Goal: Task Accomplishment & Management: Manage account settings

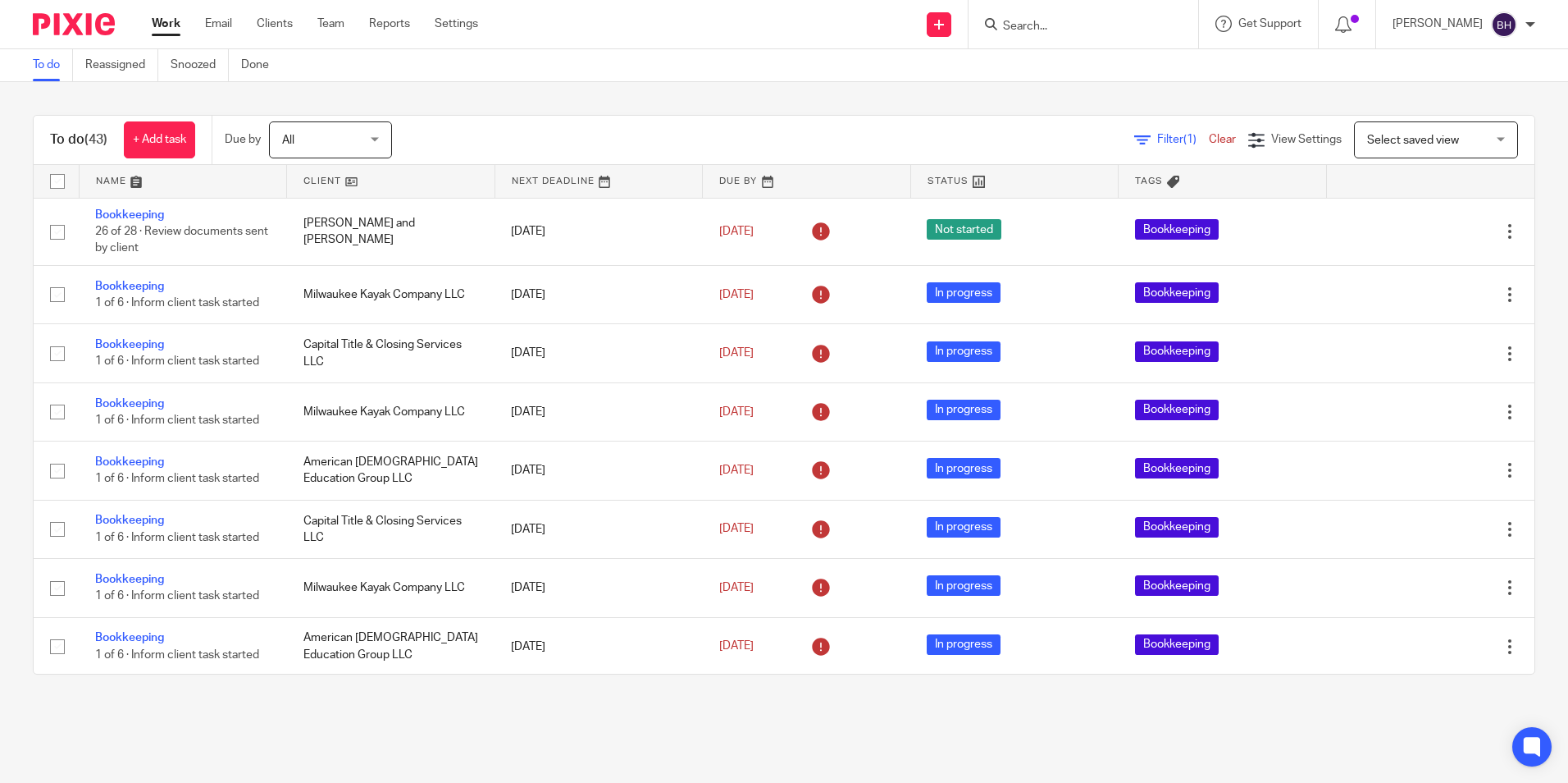
scroll to position [2061, 0]
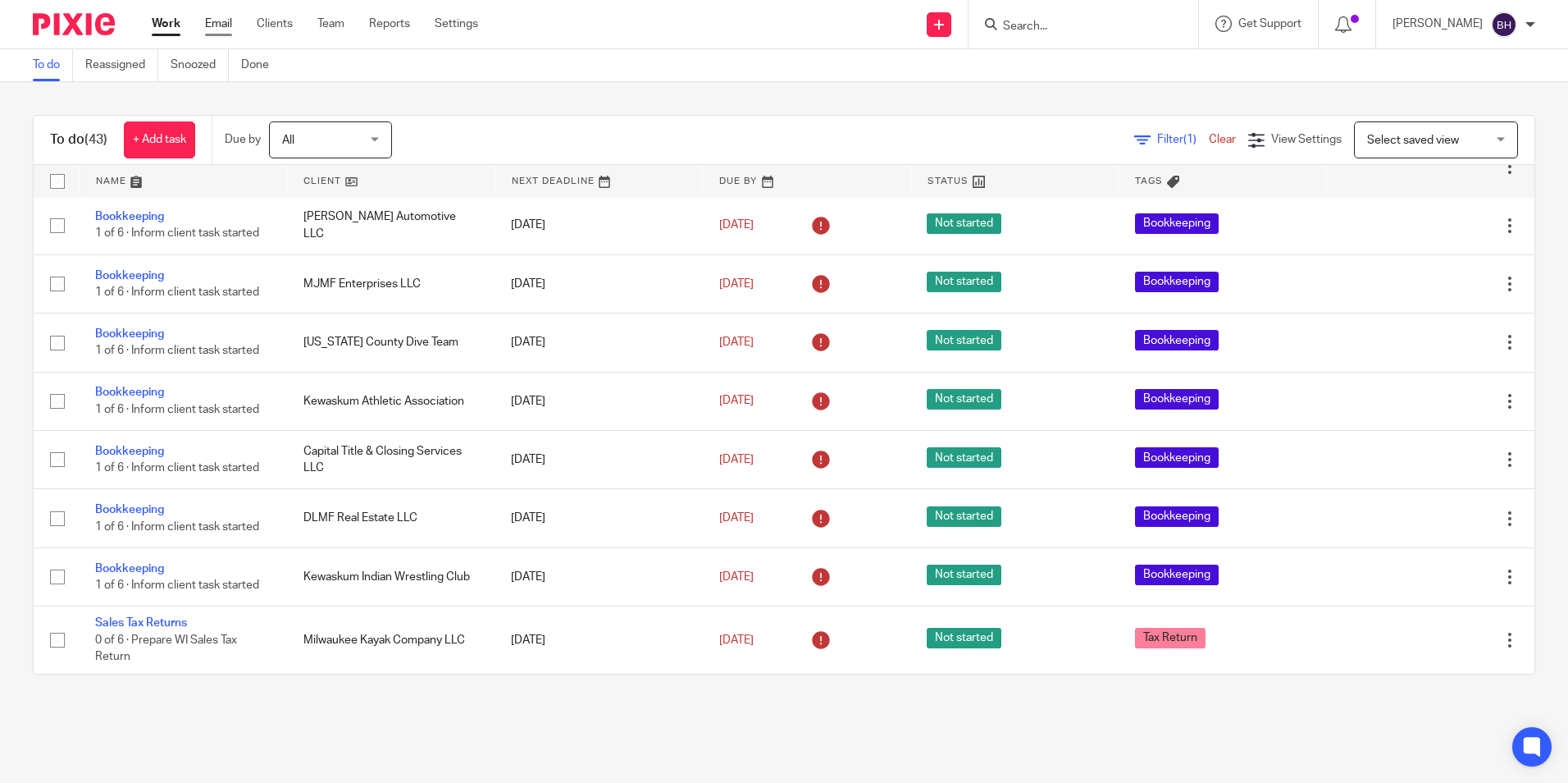
click at [219, 30] on link "Email" at bounding box center [218, 23] width 27 height 16
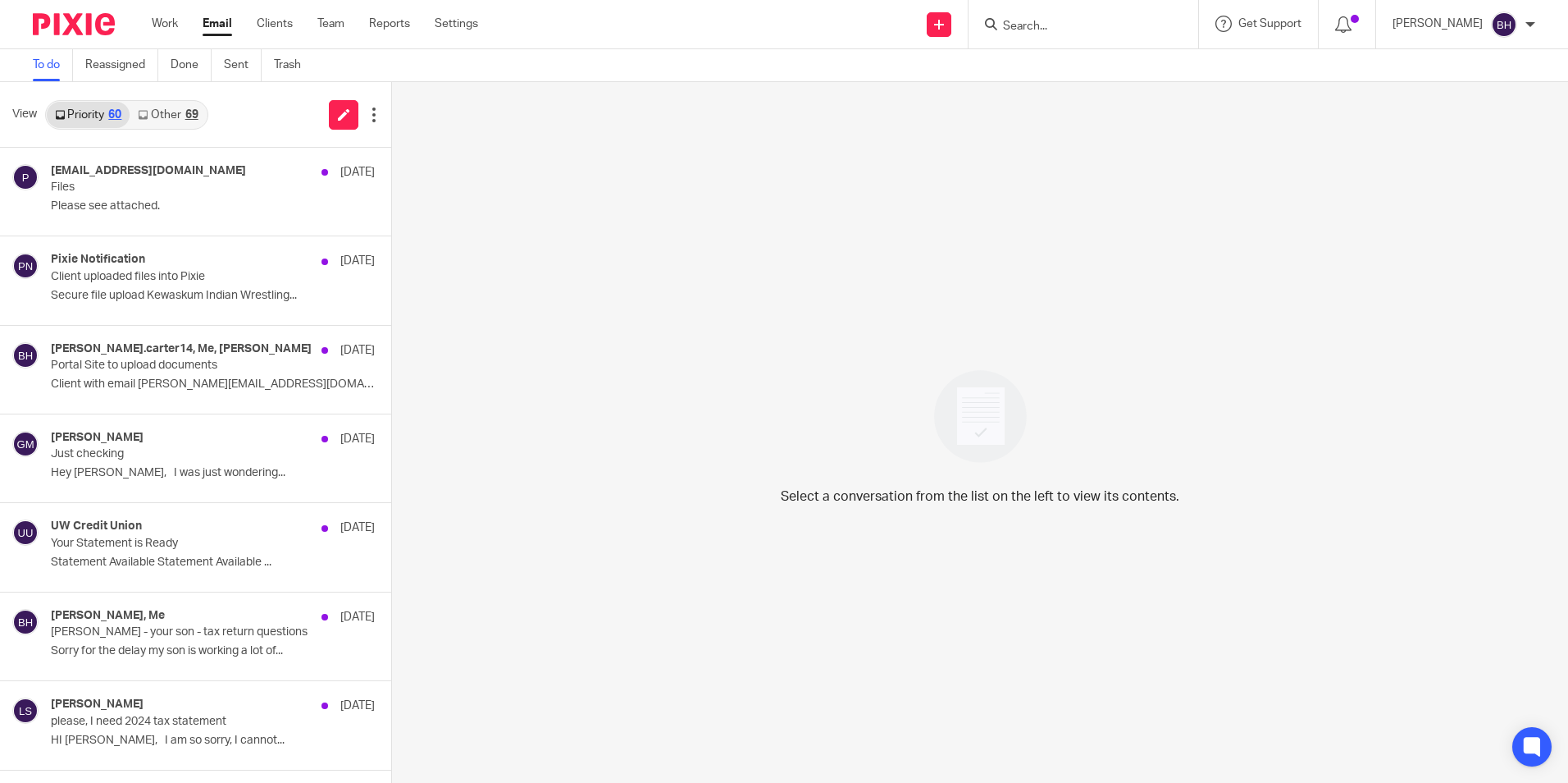
click at [170, 114] on link "Other 69" at bounding box center [168, 115] width 77 height 26
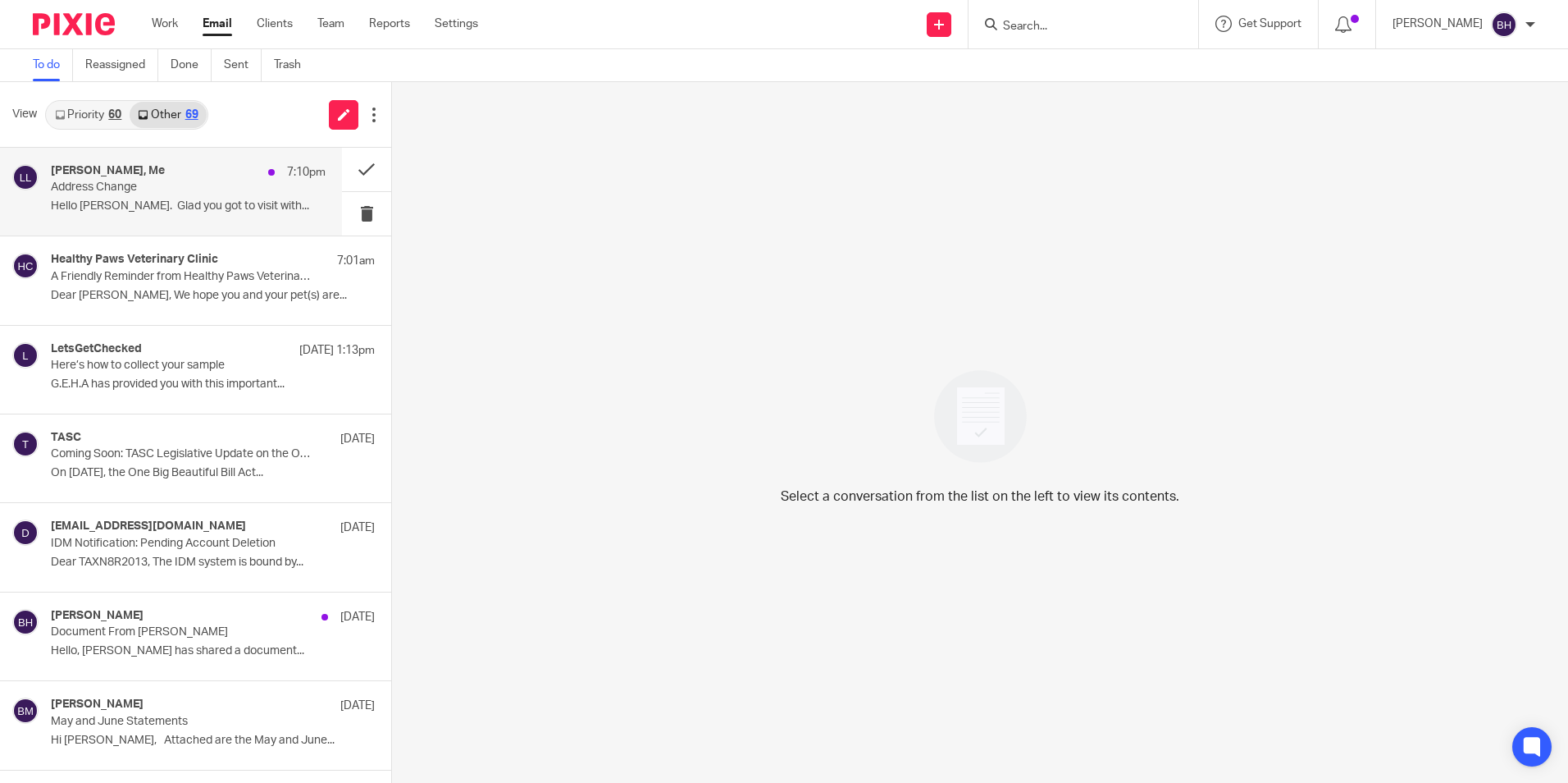
click at [229, 168] on div "Laura Lenhardt, Me 7:10pm" at bounding box center [188, 172] width 275 height 16
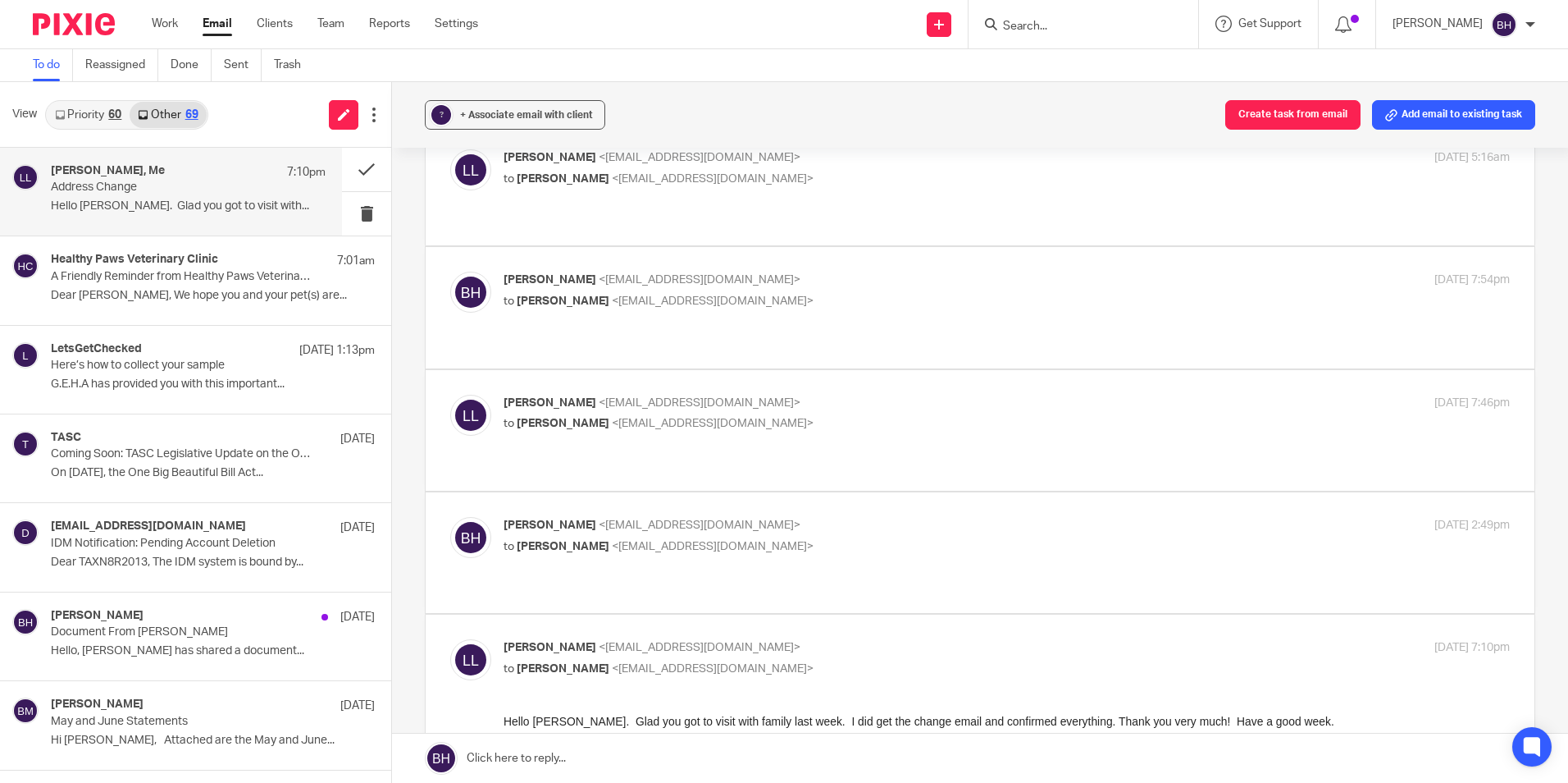
scroll to position [318, 0]
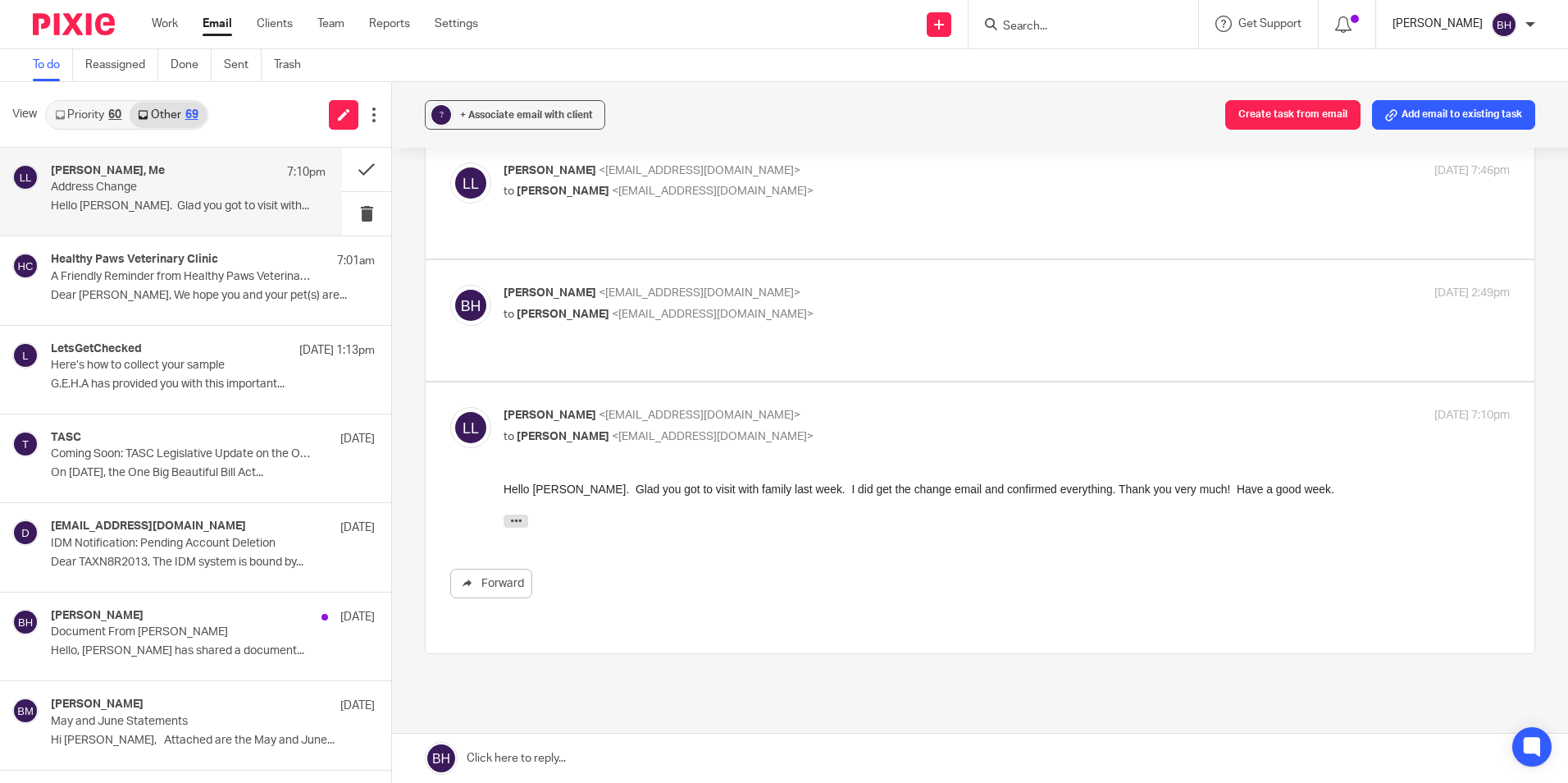
click at [1425, 23] on p "Barbara Harmon" at bounding box center [1437, 23] width 90 height 16
click at [1457, 112] on span "Logout" at bounding box center [1459, 114] width 37 height 12
